Goal: Navigation & Orientation: Find specific page/section

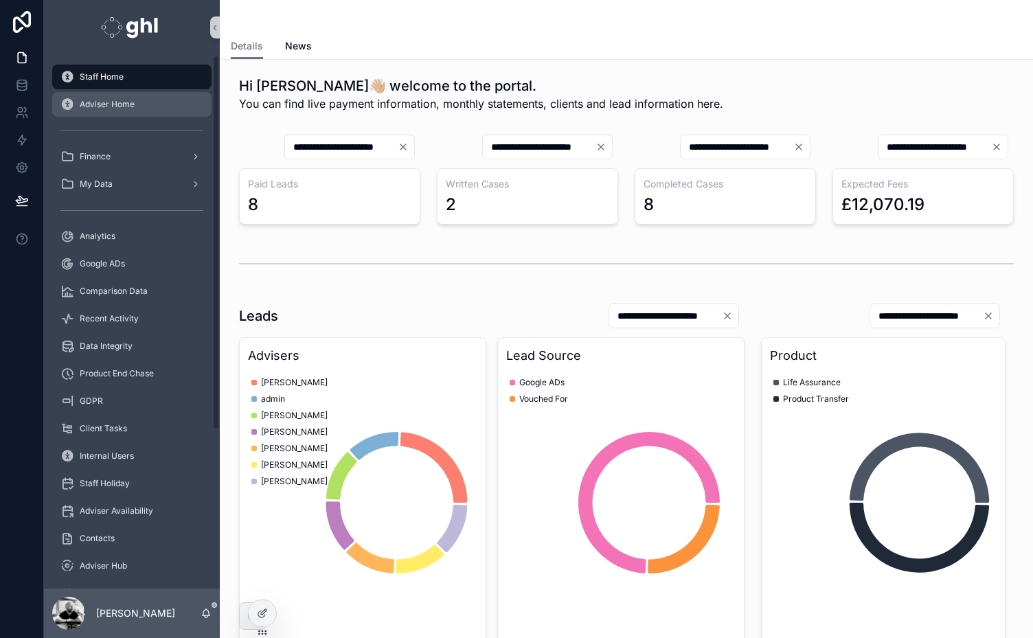
click at [95, 103] on span "Adviser Home" at bounding box center [107, 104] width 55 height 11
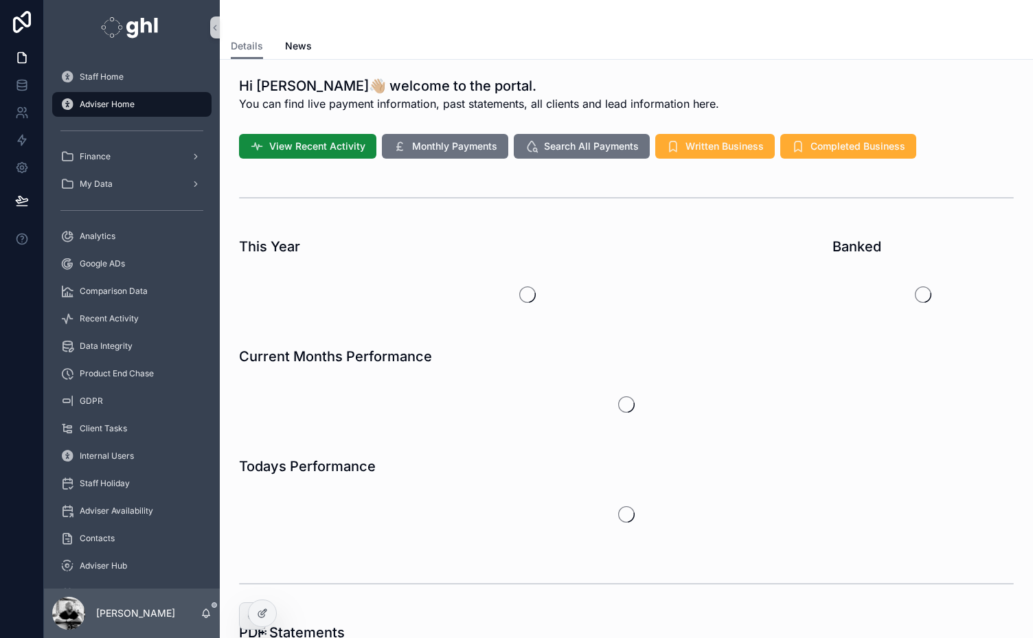
scroll to position [276, 0]
